Goal: Obtain resource: Download file/media

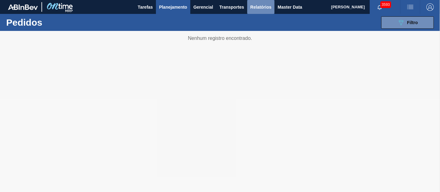
click at [253, 6] on span "Relatórios" at bounding box center [260, 6] width 21 height 7
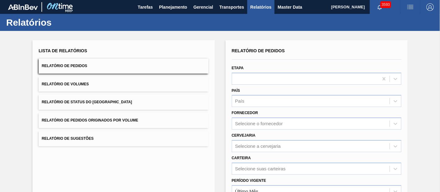
click at [58, 123] on button "Relatório de Pedidos Originados por Volume" at bounding box center [124, 120] width 170 height 15
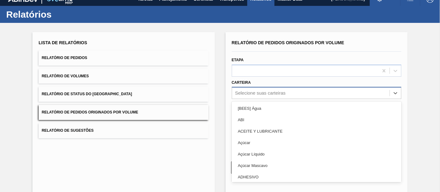
click at [265, 99] on div "option [BEES] Água focused, 1 of 101. 101 results available. Use Up and Down to…" at bounding box center [317, 93] width 170 height 12
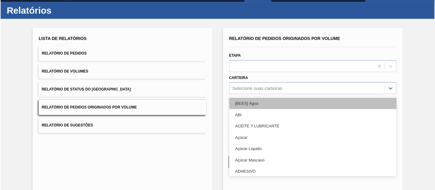
scroll to position [12, 0]
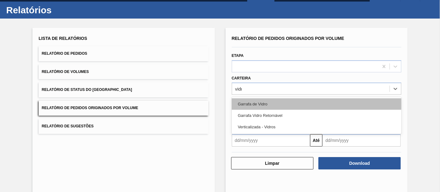
type input "vidro"
click at [265, 105] on div "Garrafa de Vidro" at bounding box center [317, 103] width 170 height 11
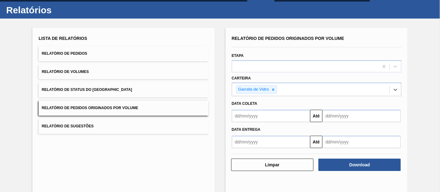
click at [267, 114] on input "text" at bounding box center [271, 116] width 78 height 12
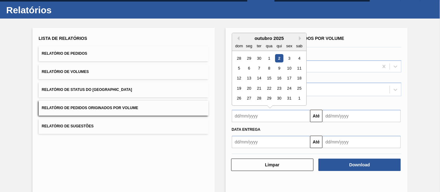
click at [268, 55] on div "1" at bounding box center [269, 58] width 8 height 8
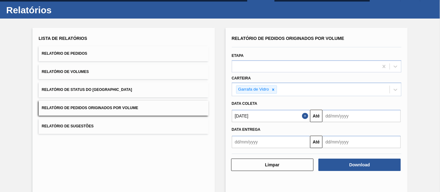
click at [262, 118] on input "[DATE]" at bounding box center [271, 116] width 78 height 12
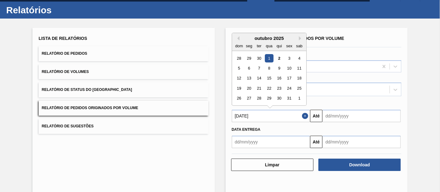
click at [238, 42] on div "dom" at bounding box center [239, 46] width 8 height 8
click at [238, 38] on button "Previous Month" at bounding box center [237, 38] width 4 height 4
click at [250, 58] on div "1" at bounding box center [249, 58] width 8 height 8
type input "[DATE]"
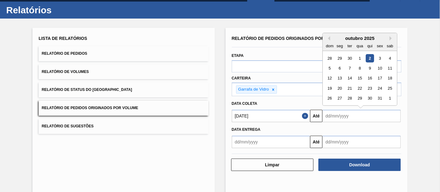
click at [344, 113] on input "text" at bounding box center [361, 116] width 78 height 12
drag, startPoint x: 378, startPoint y: 60, endPoint x: 370, endPoint y: 68, distance: 10.9
click at [378, 60] on div "3" at bounding box center [379, 58] width 8 height 8
type input "[DATE]"
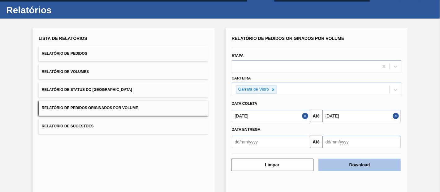
click at [346, 164] on button "Download" at bounding box center [359, 165] width 82 height 12
